Goal: Task Accomplishment & Management: Use online tool/utility

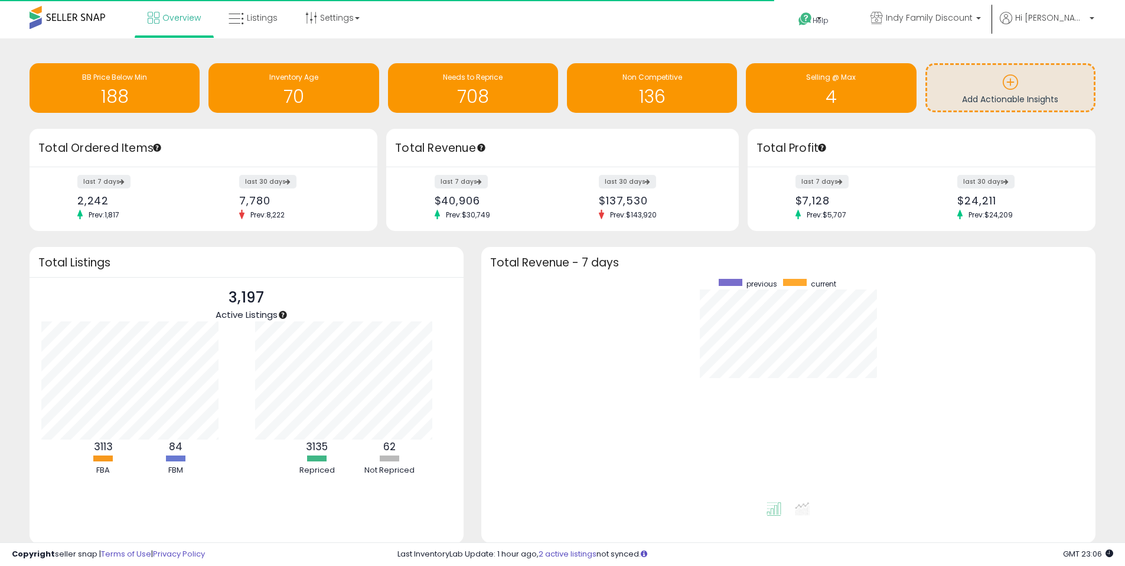
scroll to position [223, 591]
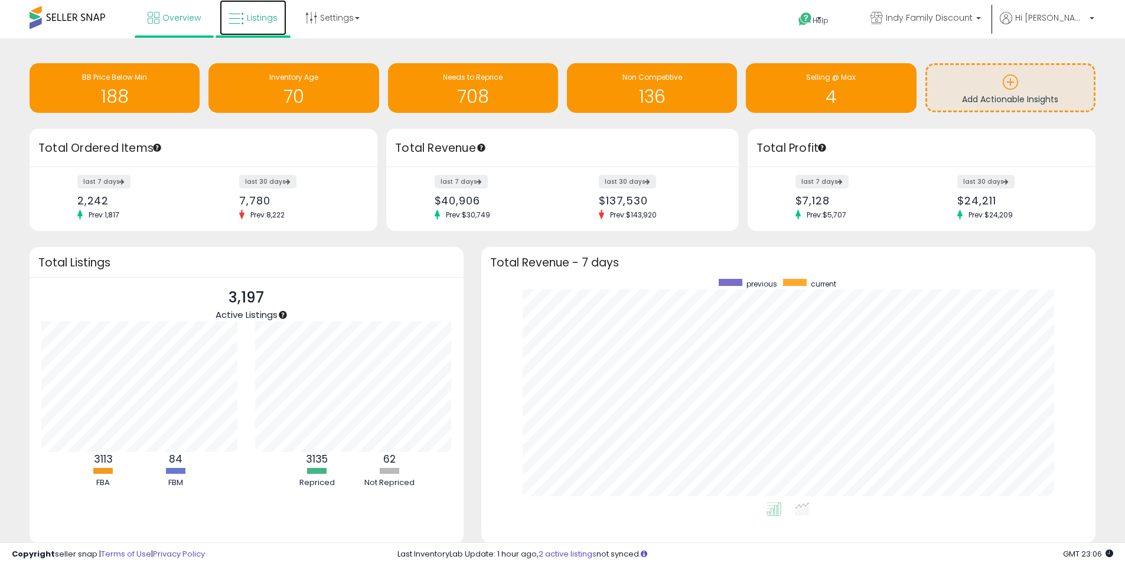
click at [253, 17] on span "Listings" at bounding box center [262, 18] width 31 height 12
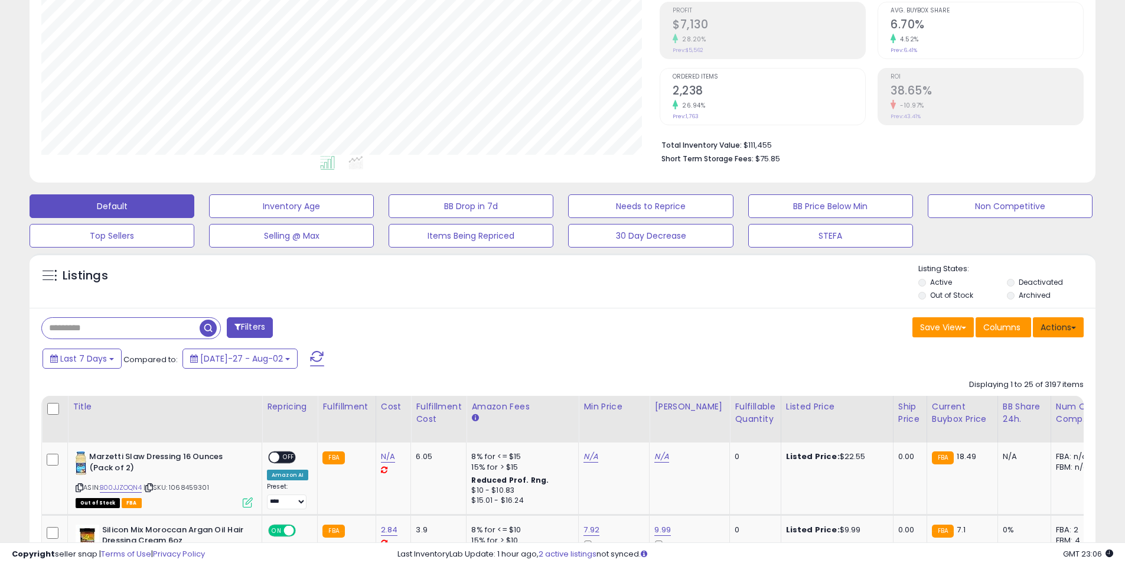
scroll to position [242, 618]
click at [1065, 329] on button "Actions" at bounding box center [1058, 327] width 51 height 20
click at [1043, 403] on link "Export All Columns" at bounding box center [1010, 402] width 129 height 18
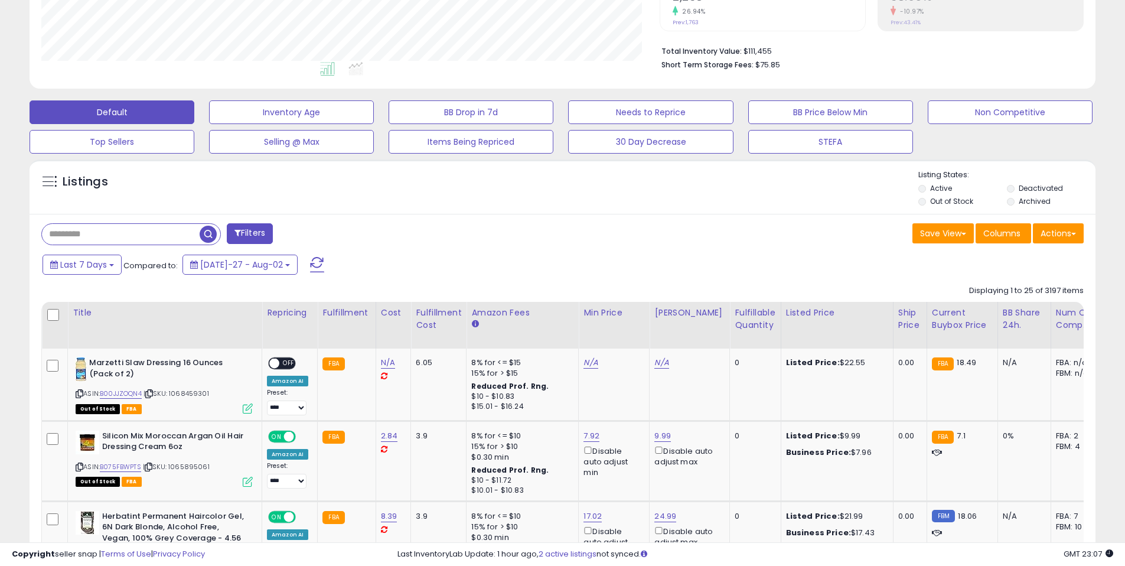
scroll to position [0, 0]
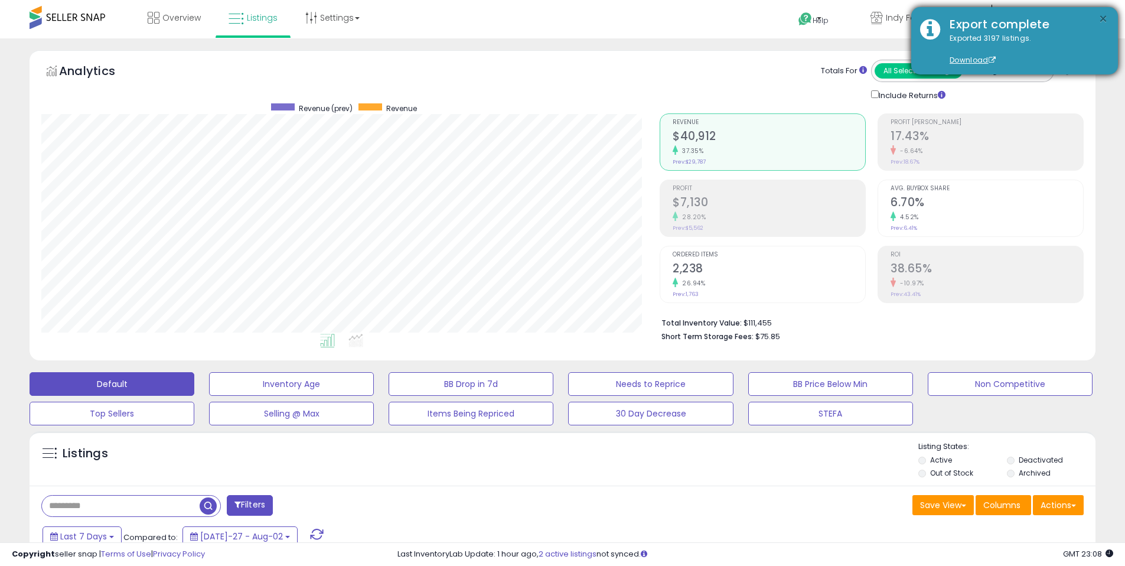
click at [1100, 20] on button "×" at bounding box center [1103, 19] width 9 height 15
